Goal: Task Accomplishment & Management: Manage account settings

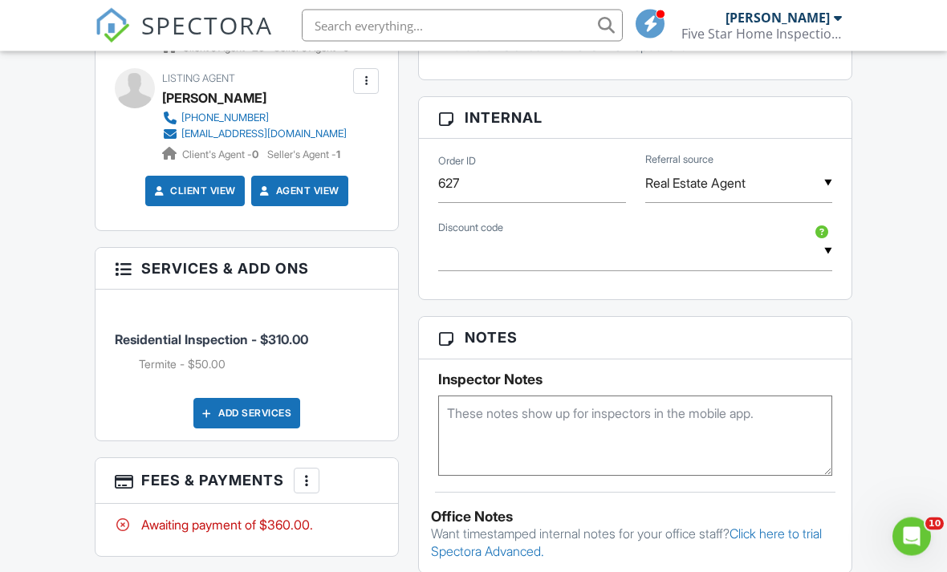
scroll to position [1003, 0]
click at [515, 446] on textarea at bounding box center [635, 436] width 394 height 80
type textarea "ML broker bay"
click at [879, 275] on div "Dashboard Templates Contacts Metrics Automations Advanced Settings Support Cent…" at bounding box center [473, 149] width 947 height 2200
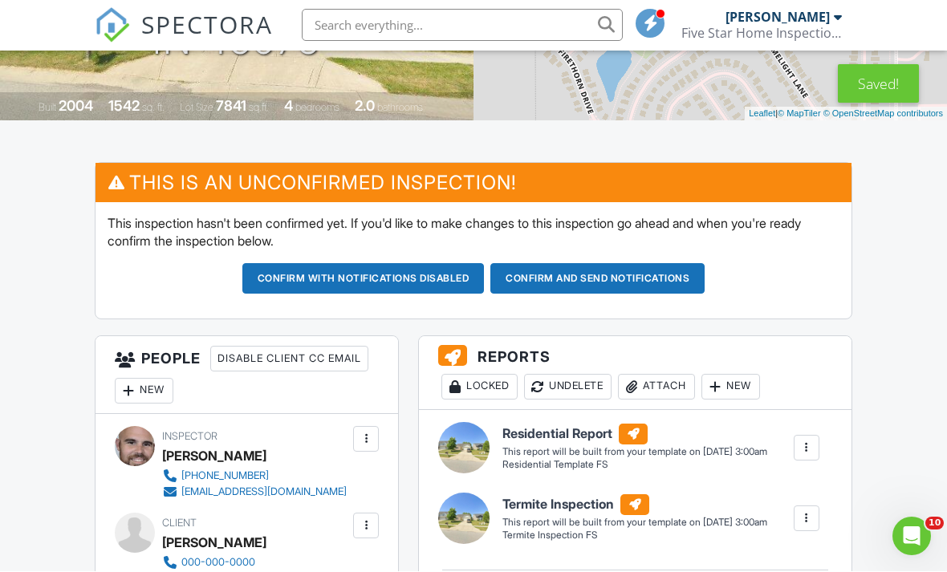
click at [485, 272] on button "Confirm and send notifications" at bounding box center [363, 279] width 242 height 31
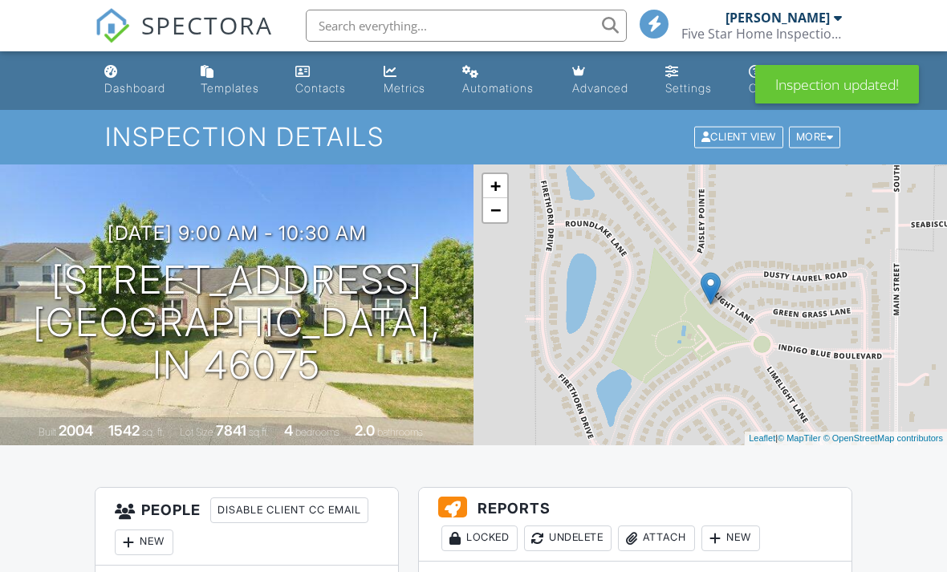
click at [722, 29] on div "Five Star Home Inspections" at bounding box center [762, 34] width 161 height 16
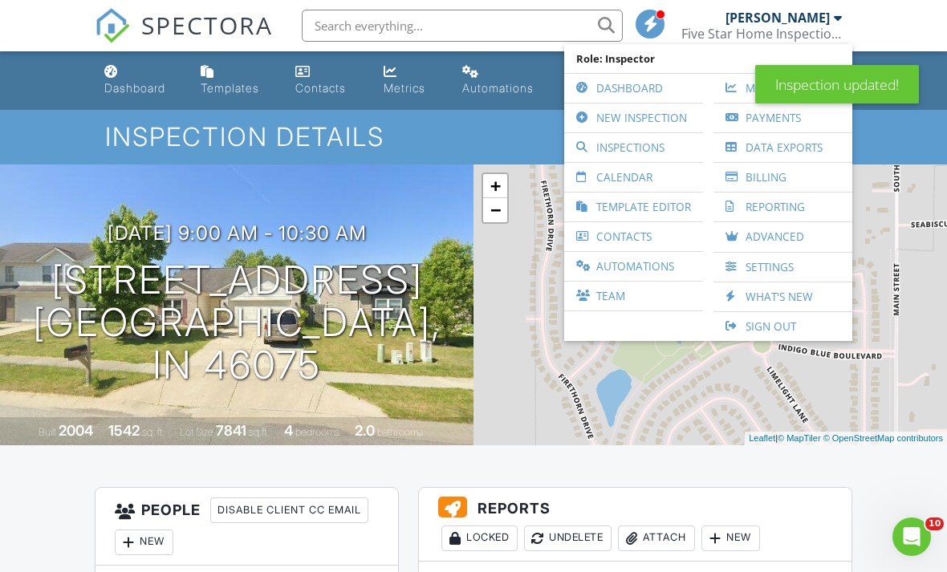
click at [623, 152] on link "Inspections" at bounding box center [633, 147] width 123 height 29
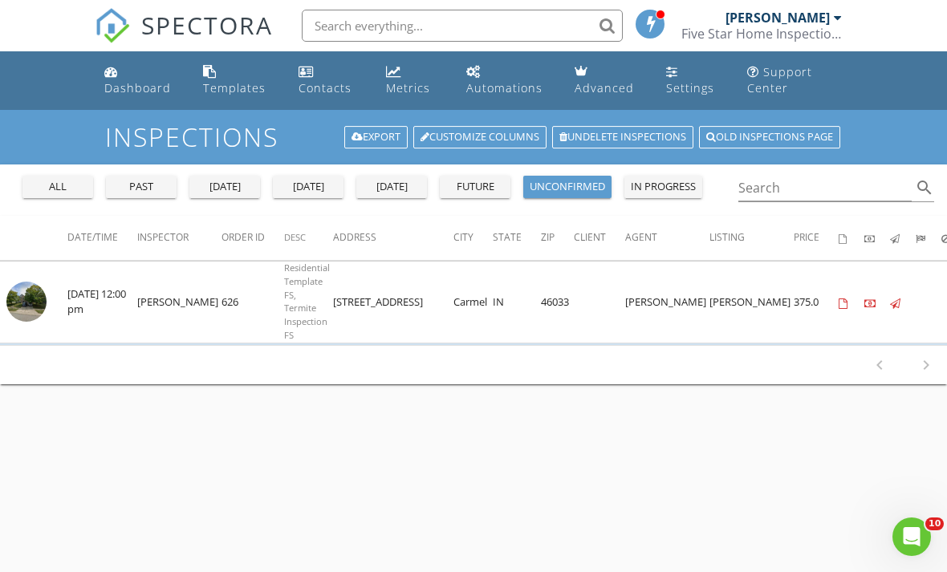
click at [149, 189] on div "past" at bounding box center [141, 187] width 58 height 16
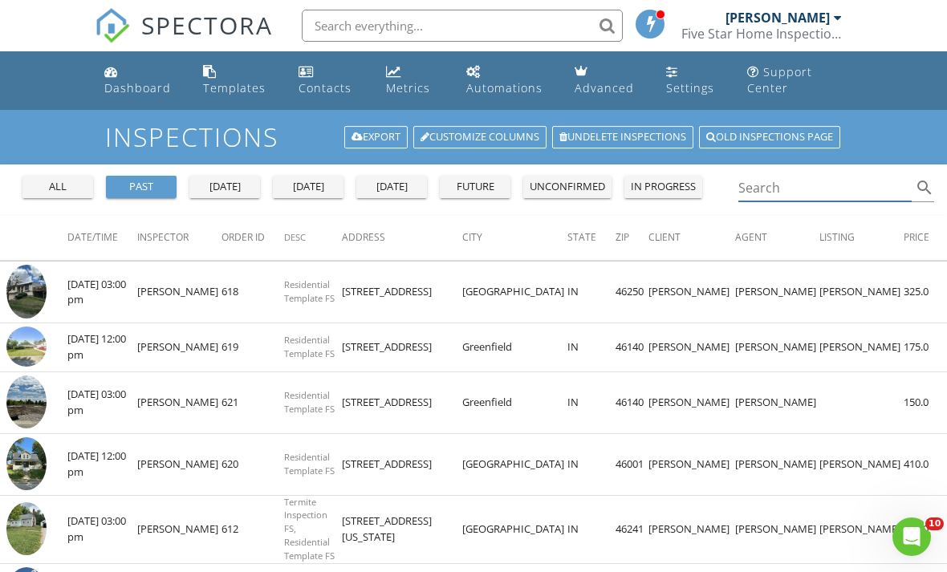
click at [775, 185] on input "Search" at bounding box center [825, 188] width 173 height 26
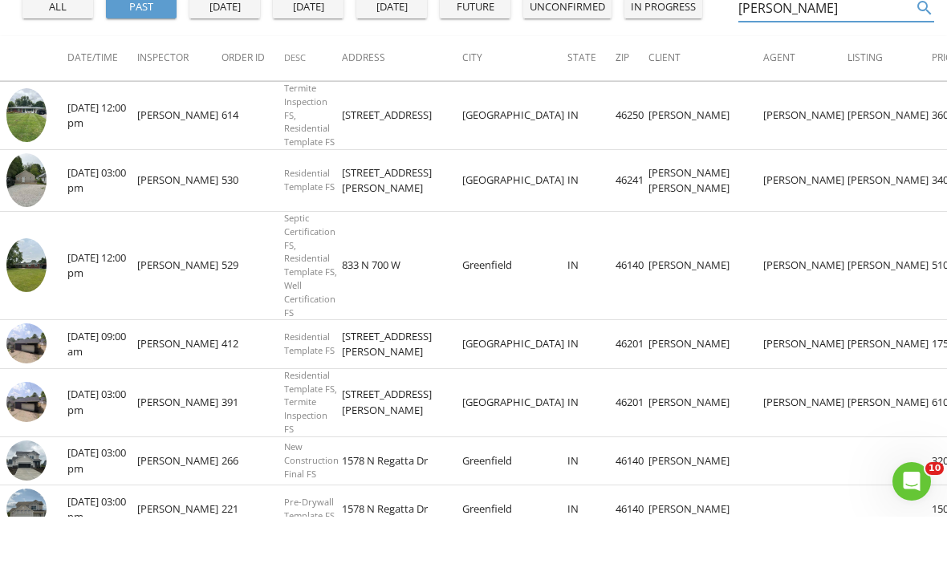
scroll to position [125, 0]
type input "Evan"
click at [26, 495] on img at bounding box center [26, 515] width 40 height 40
